Goal: Navigation & Orientation: Find specific page/section

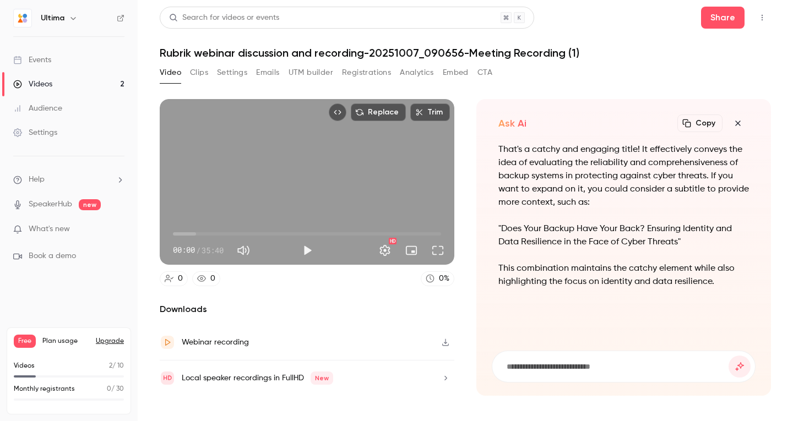
click at [57, 102] on link "Audience" at bounding box center [69, 108] width 138 height 24
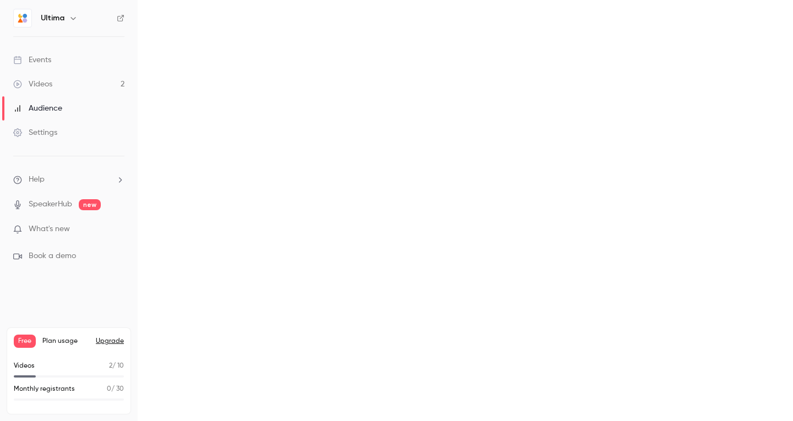
click at [64, 81] on link "Videos 2" at bounding box center [69, 84] width 138 height 24
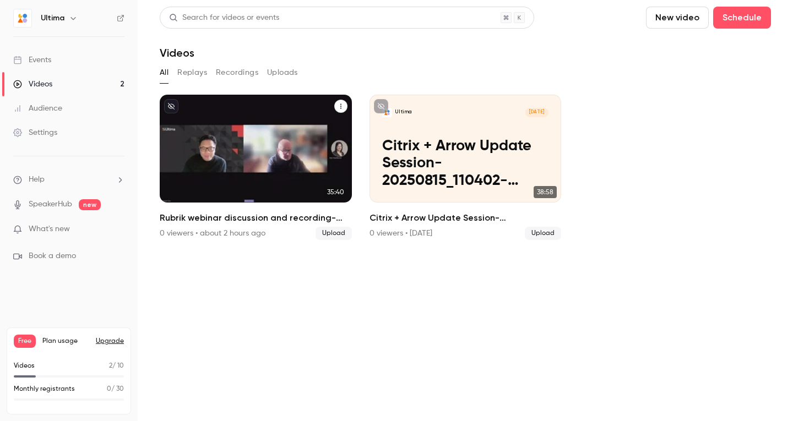
click at [331, 222] on h2 "Rubrik webinar discussion and recording-20251007_090656-Meeting Recording (1)" at bounding box center [256, 217] width 192 height 13
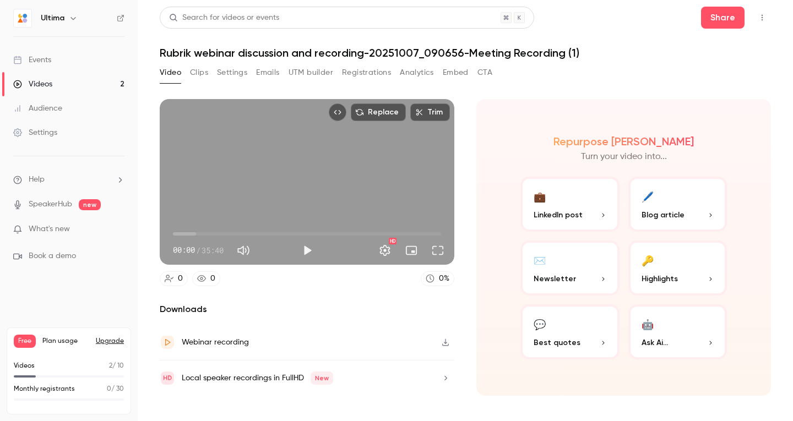
click at [228, 67] on button "Settings" at bounding box center [232, 73] width 30 height 18
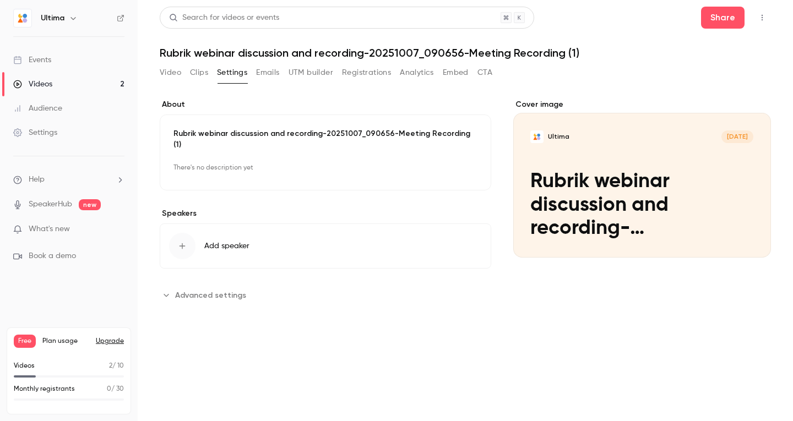
click at [175, 69] on button "Video" at bounding box center [170, 73] width 21 height 18
